Goal: Task Accomplishment & Management: Use online tool/utility

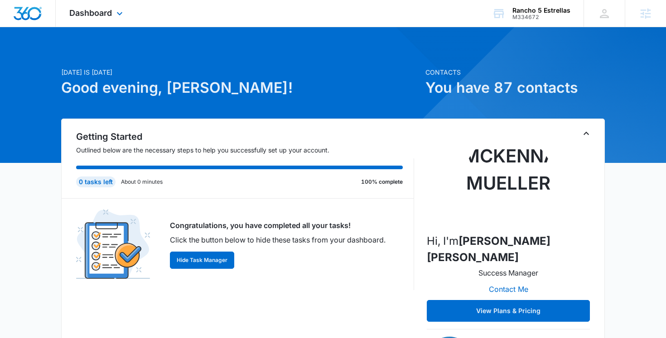
click at [100, 6] on div "Dashboard Apps Reputation Websites Forms CRM Email Social Payments POS Content …" at bounding box center [97, 13] width 83 height 27
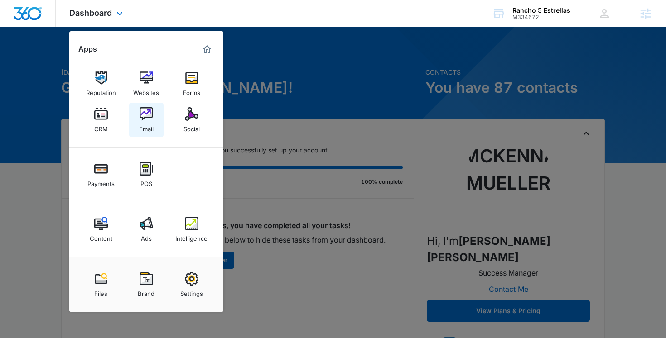
click at [144, 120] on img at bounding box center [147, 114] width 14 height 14
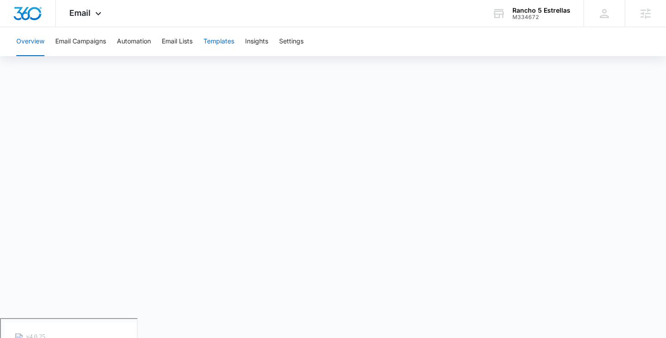
click at [219, 40] on button "Templates" at bounding box center [218, 41] width 31 height 29
click at [91, 36] on button "Email Campaigns" at bounding box center [80, 41] width 51 height 29
